Goal: Task Accomplishment & Management: Use online tool/utility

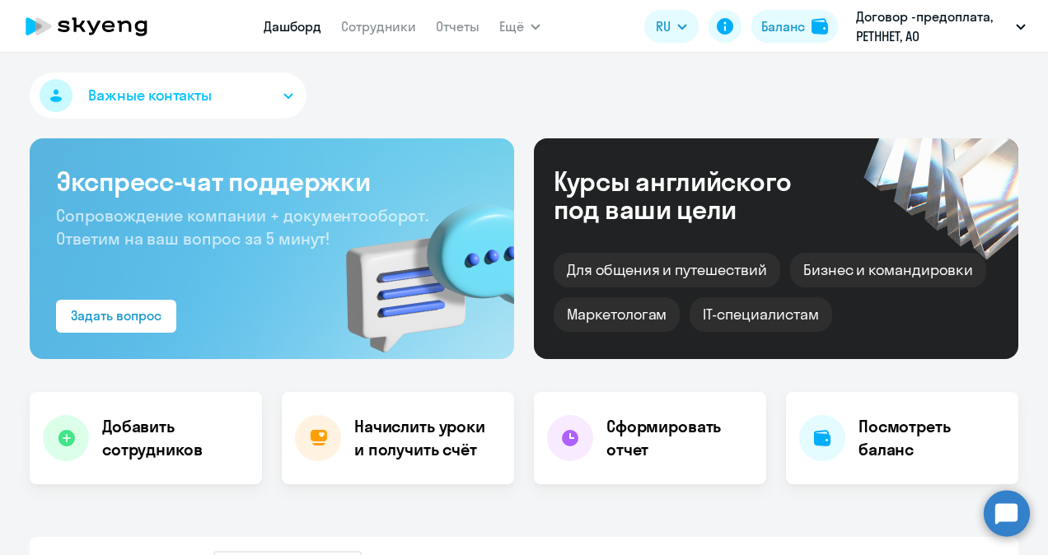
select select "30"
click at [478, 30] on div "Дашборд Сотрудники Отчеты Ещё Дашборд Сотрудники Отчеты Начислить уроки Докумен…" at bounding box center [402, 26] width 277 height 33
click at [468, 29] on link "Отчеты" at bounding box center [458, 26] width 44 height 16
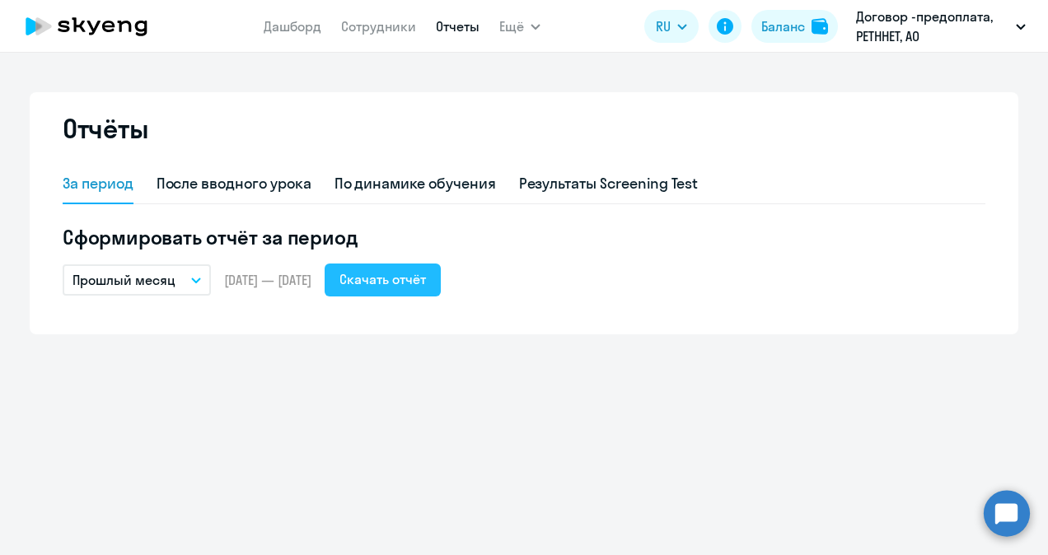
click at [435, 290] on button "Скачать отчёт" at bounding box center [382, 280] width 116 height 33
